Goal: Task Accomplishment & Management: Use online tool/utility

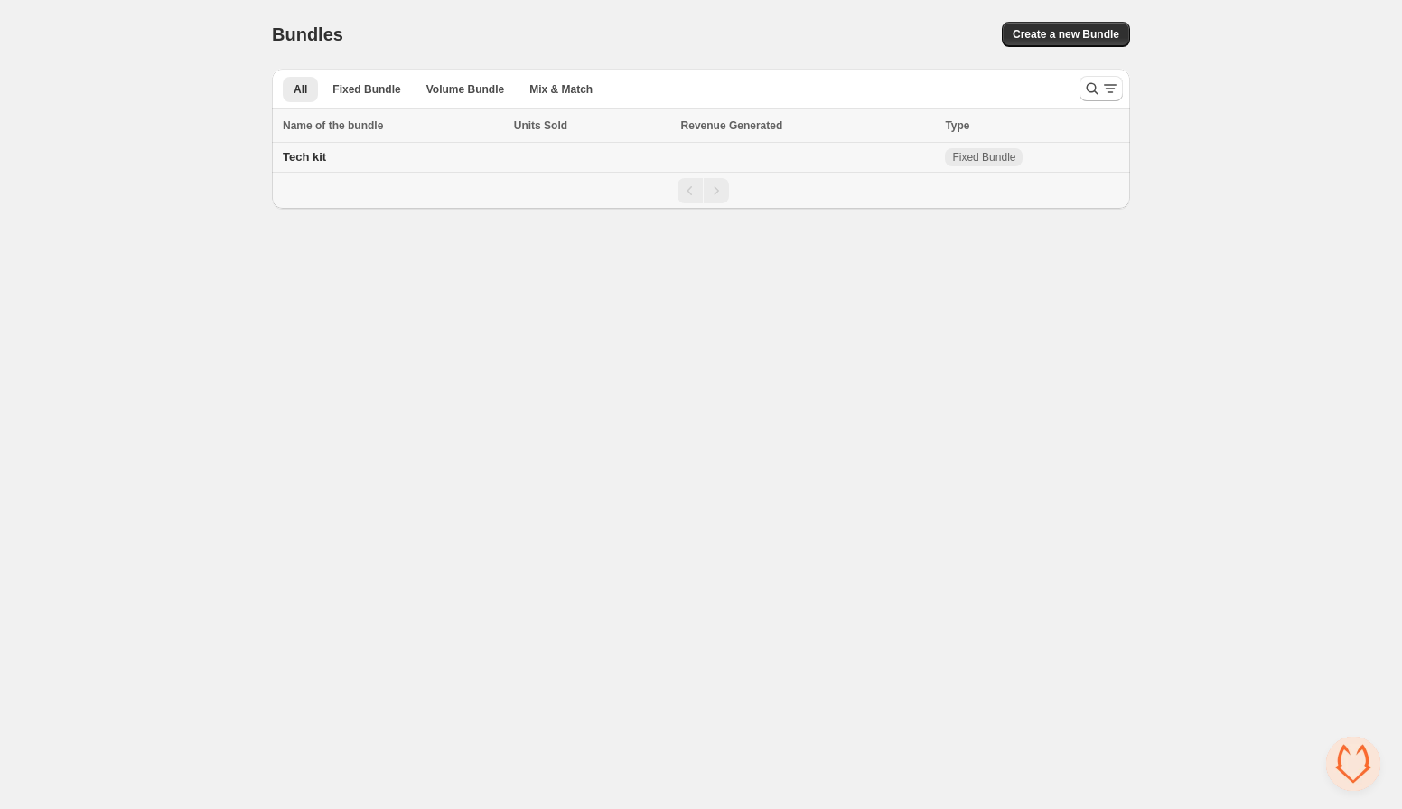
click at [305, 155] on span "Tech kit" at bounding box center [304, 157] width 43 height 14
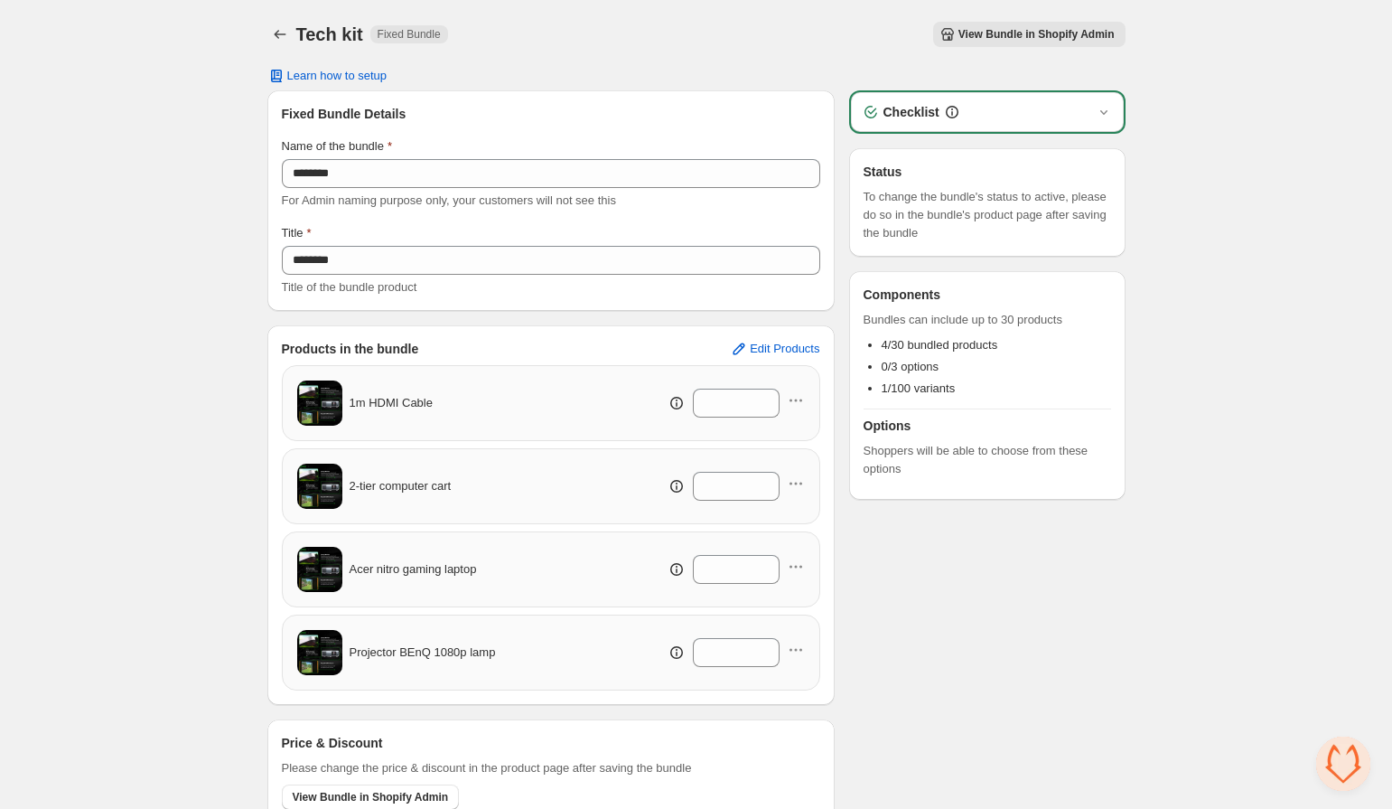
click at [1005, 42] on button "View Bundle in Shopify Admin" at bounding box center [1029, 34] width 192 height 25
